Goal: Transaction & Acquisition: Purchase product/service

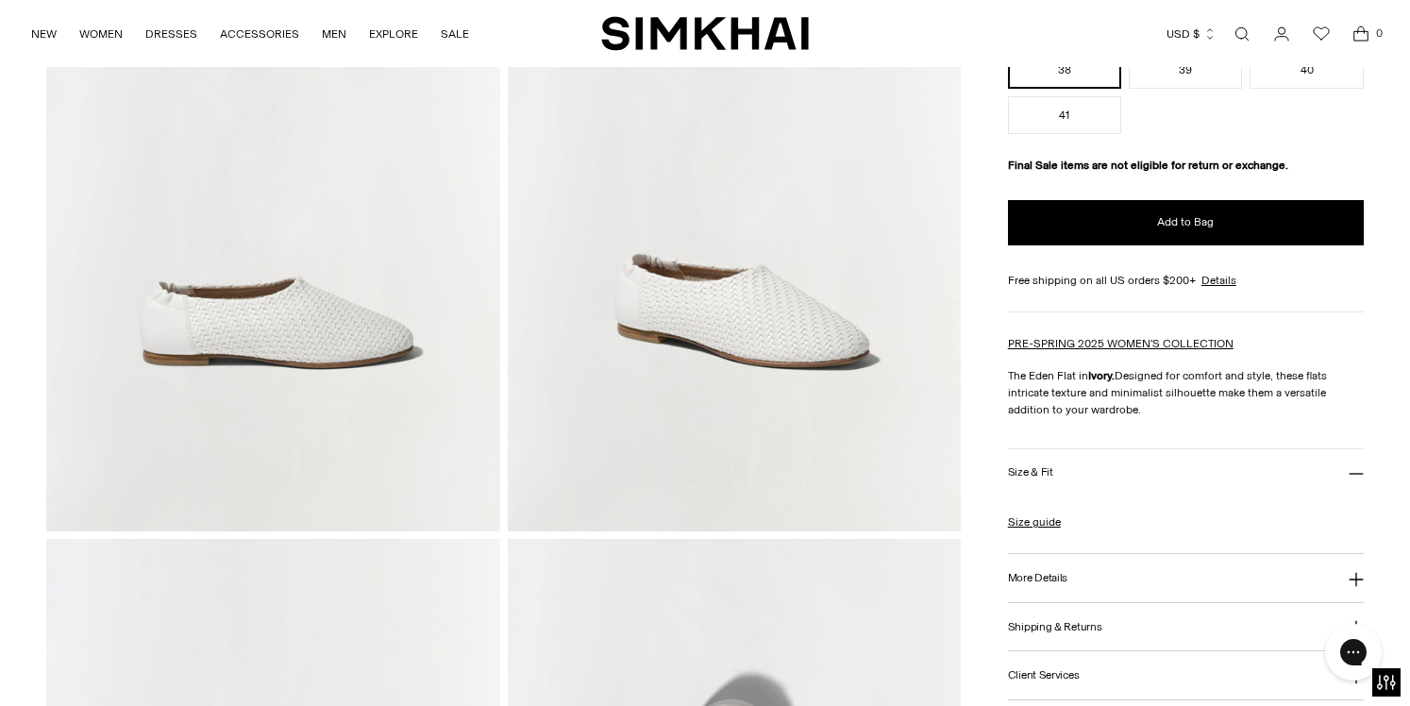
scroll to position [312, 0]
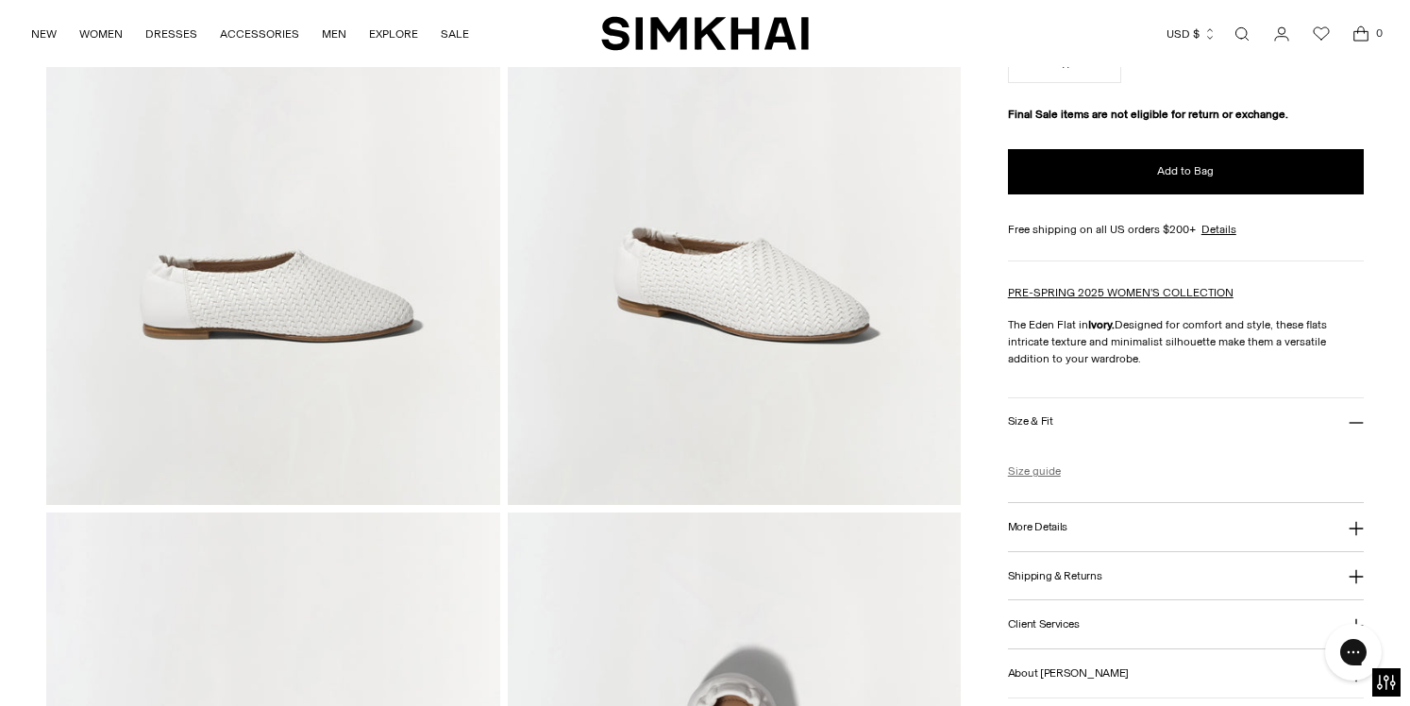
click at [1028, 469] on link "Size guide" at bounding box center [1034, 471] width 53 height 17
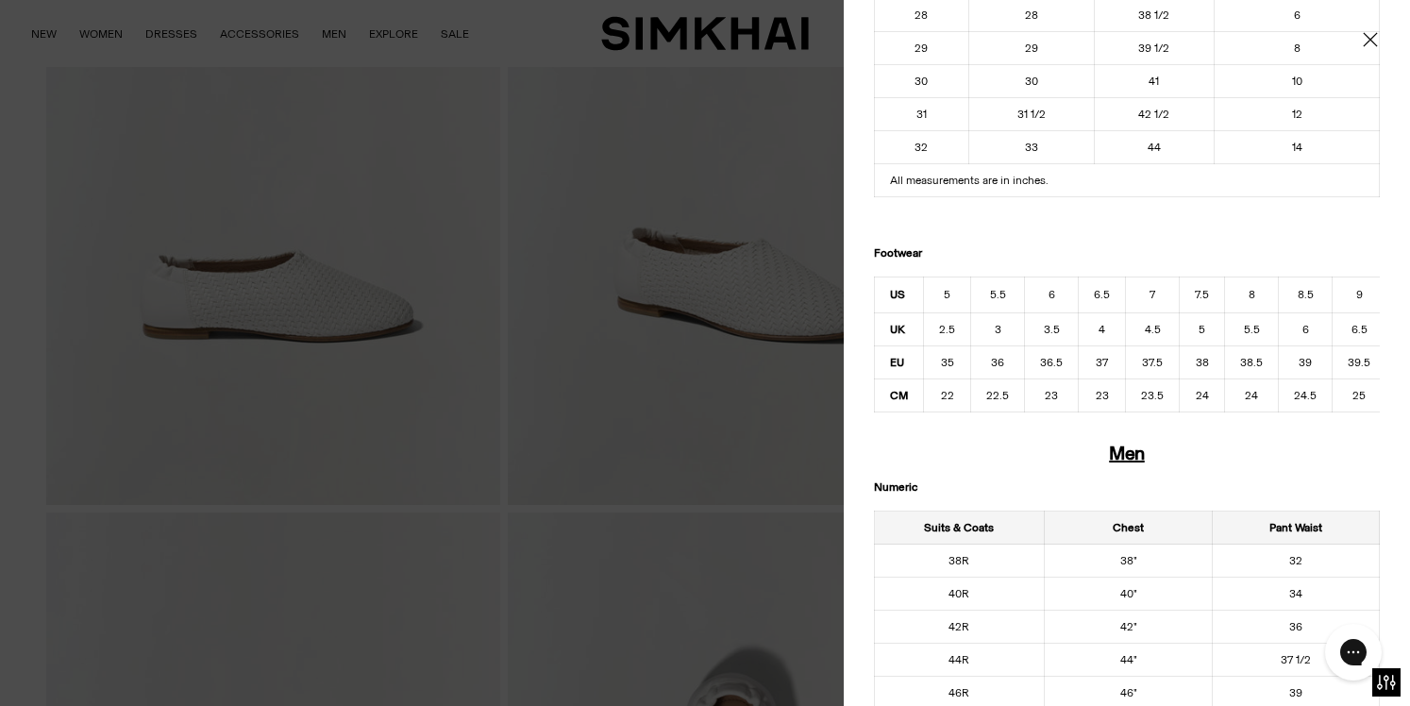
scroll to position [716, 0]
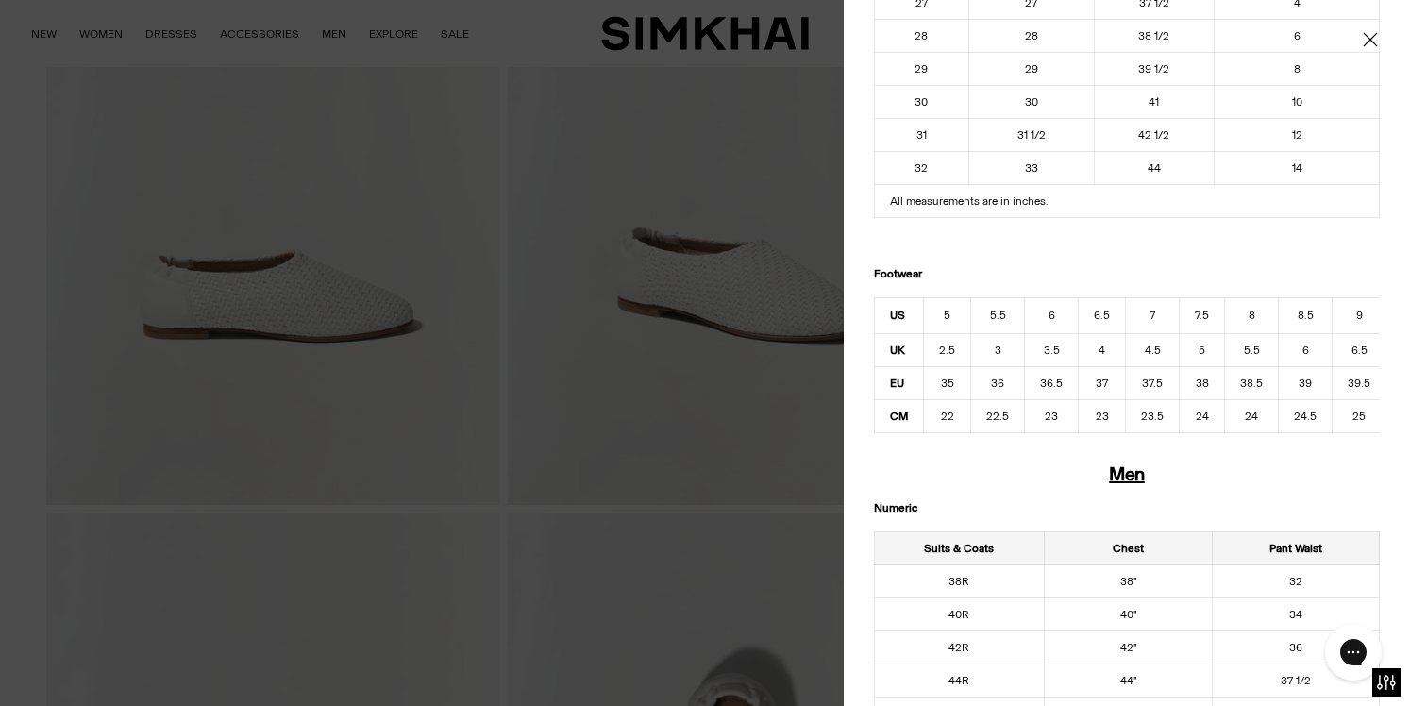
click at [1372, 42] on icon "Close" at bounding box center [1370, 39] width 15 height 19
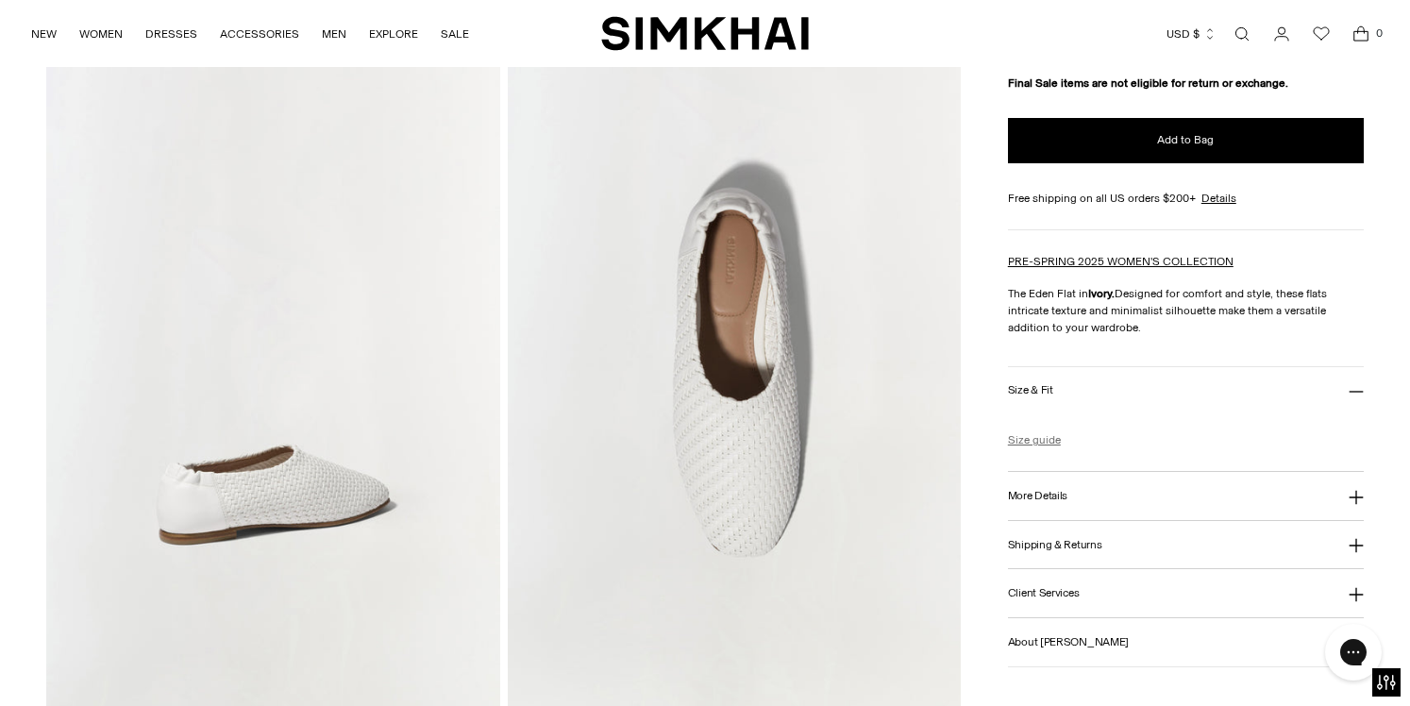
scroll to position [1221, 0]
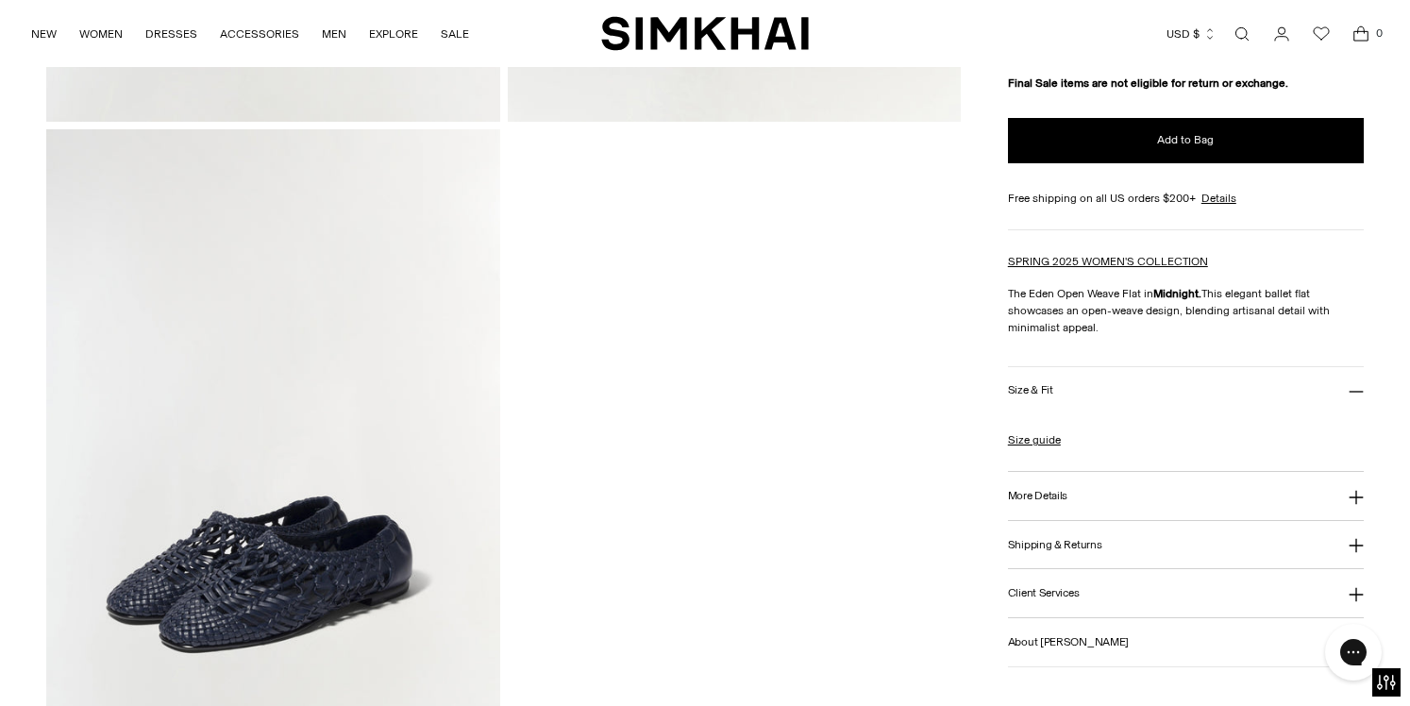
scroll to position [1387, 0]
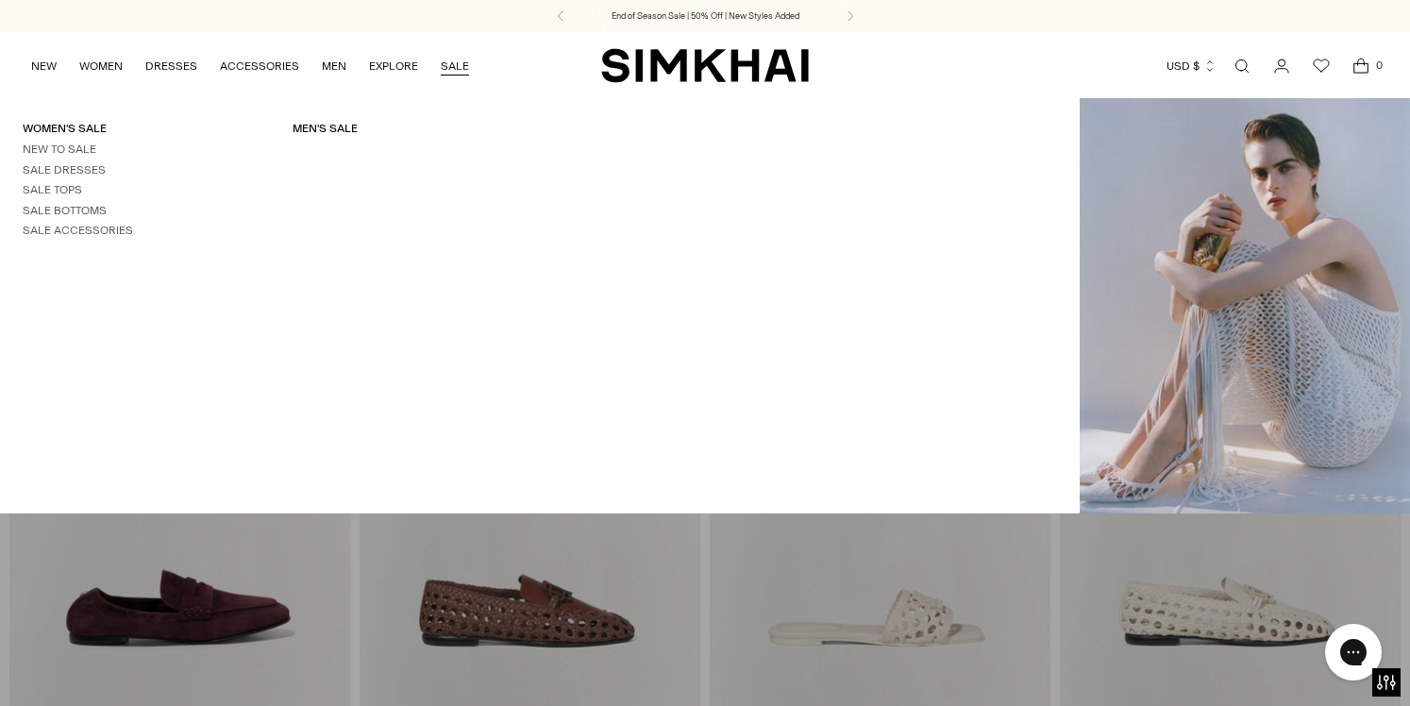
click at [59, 138] on li "Women's Sale New to Sale Sale Dresses Sale Tops Sale Bottoms Sale Accessories" at bounding box center [135, 180] width 225 height 118
click at [59, 126] on link "Women's Sale" at bounding box center [65, 128] width 84 height 13
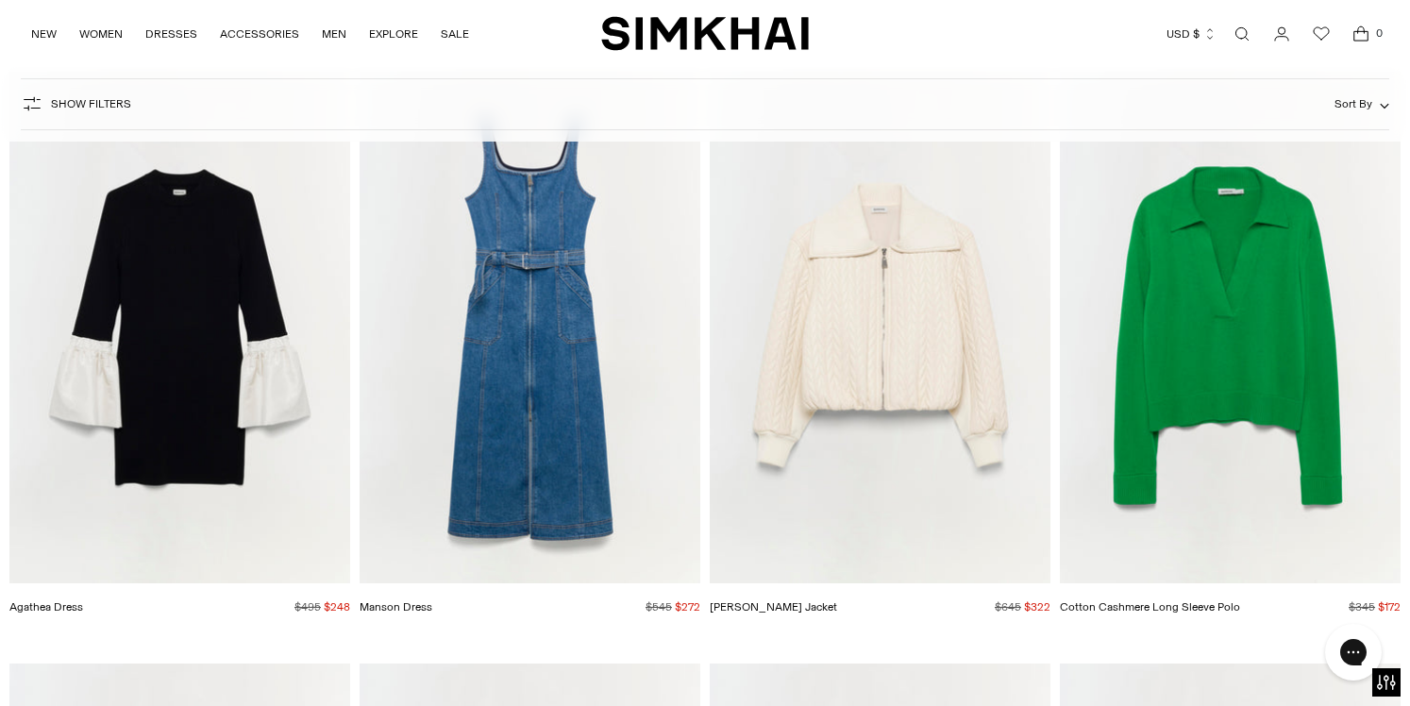
scroll to position [22604, 0]
